Goal: Find specific page/section: Find specific page/section

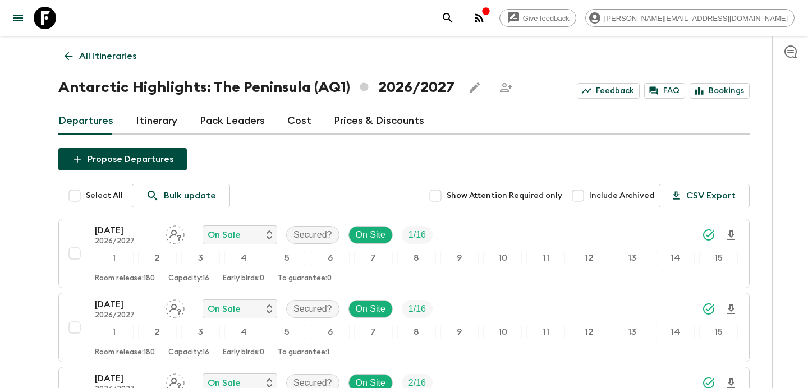
click at [483, 17] on icon "button" at bounding box center [478, 17] width 9 height 9
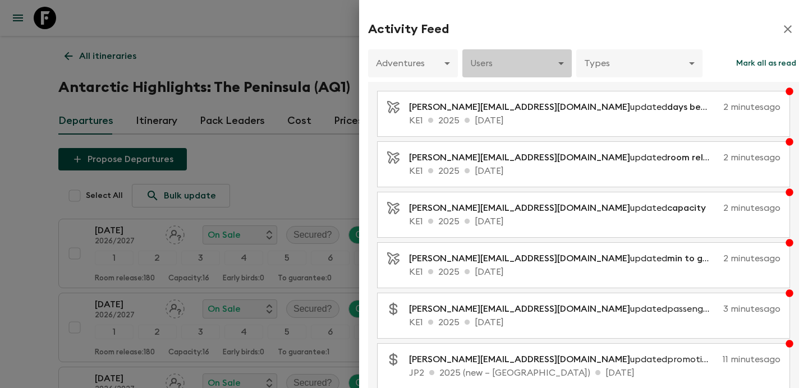
click at [541, 65] on body "Give feedback [PERSON_NAME][EMAIL_ADDRESS][DOMAIN_NAME] All itineraries Antarct…" at bounding box center [404, 269] width 808 height 538
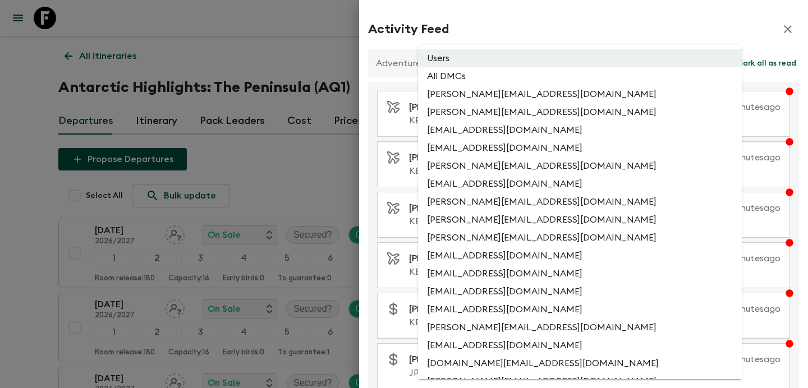
click at [535, 77] on li "All DMCs" at bounding box center [580, 76] width 324 height 18
type input "EXTERNAL_ONLY"
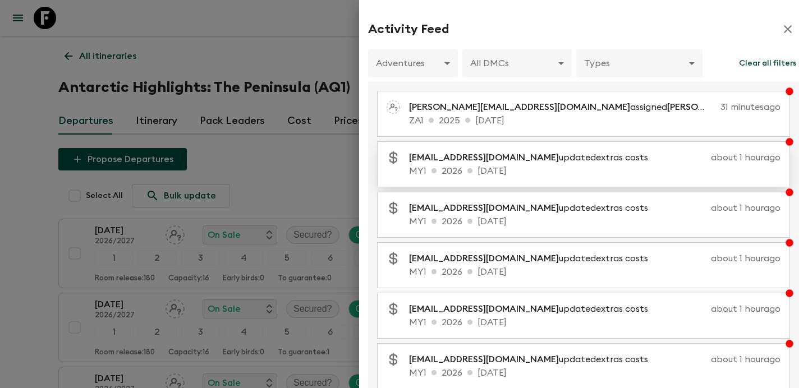
click at [530, 158] on p "[EMAIL_ADDRESS][DOMAIN_NAME] updated extras costs" at bounding box center [533, 157] width 248 height 13
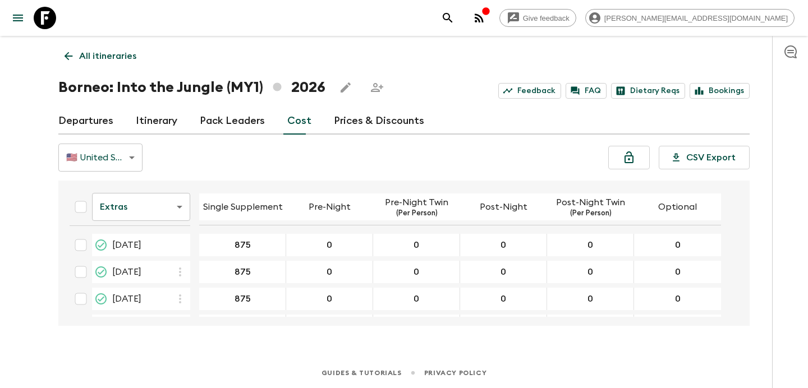
click at [123, 66] on link "All itineraries" at bounding box center [100, 56] width 84 height 22
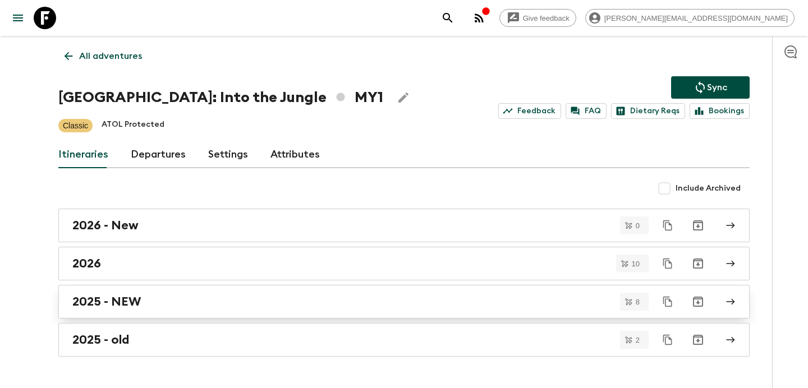
click at [268, 301] on div "2025 - NEW" at bounding box center [393, 301] width 642 height 15
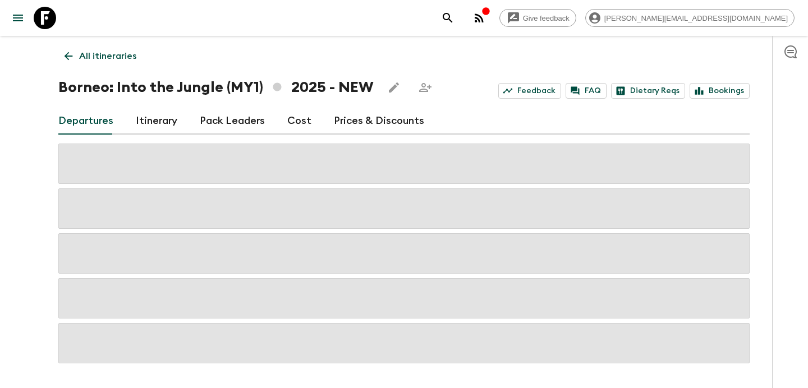
click at [300, 124] on link "Cost" at bounding box center [299, 121] width 24 height 27
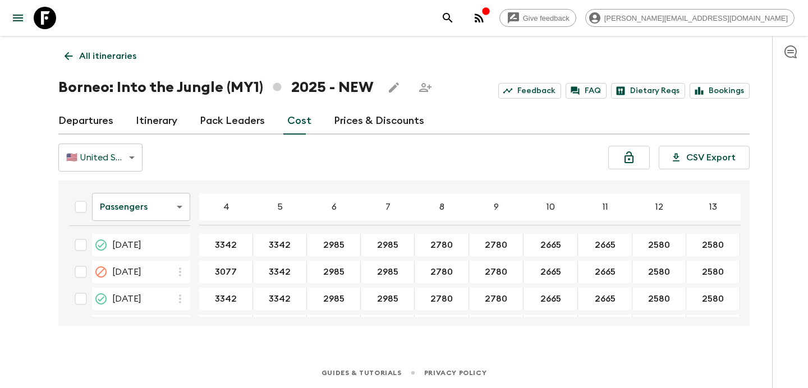
click at [156, 216] on body "Give feedback [PERSON_NAME][EMAIL_ADDRESS][DOMAIN_NAME] All itineraries [GEOGRA…" at bounding box center [404, 194] width 808 height 388
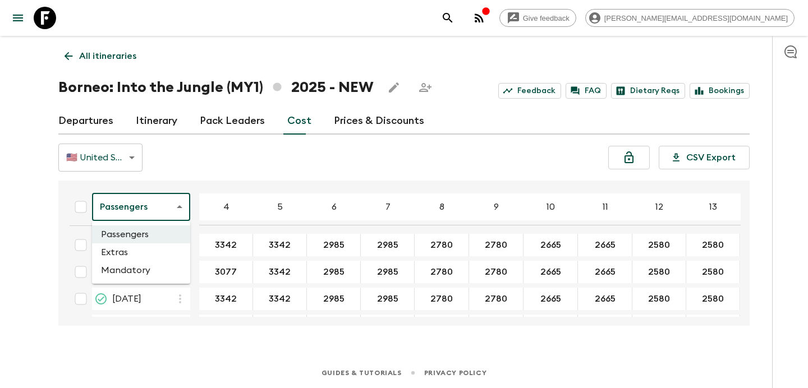
click at [146, 259] on li "Extras" at bounding box center [141, 252] width 98 height 18
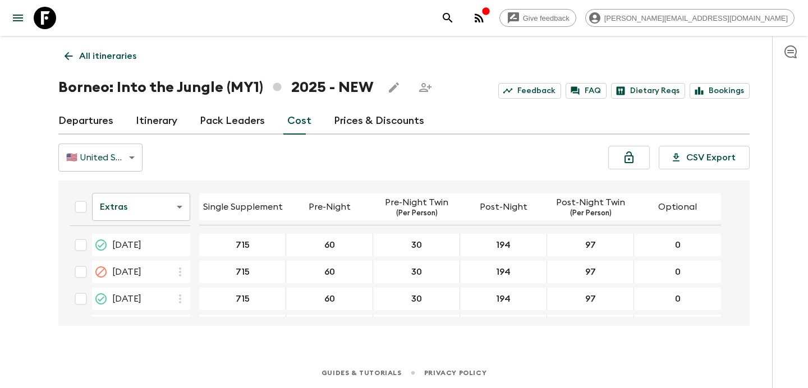
click at [119, 49] on p "All itineraries" at bounding box center [107, 55] width 57 height 13
